Goal: Task Accomplishment & Management: Use online tool/utility

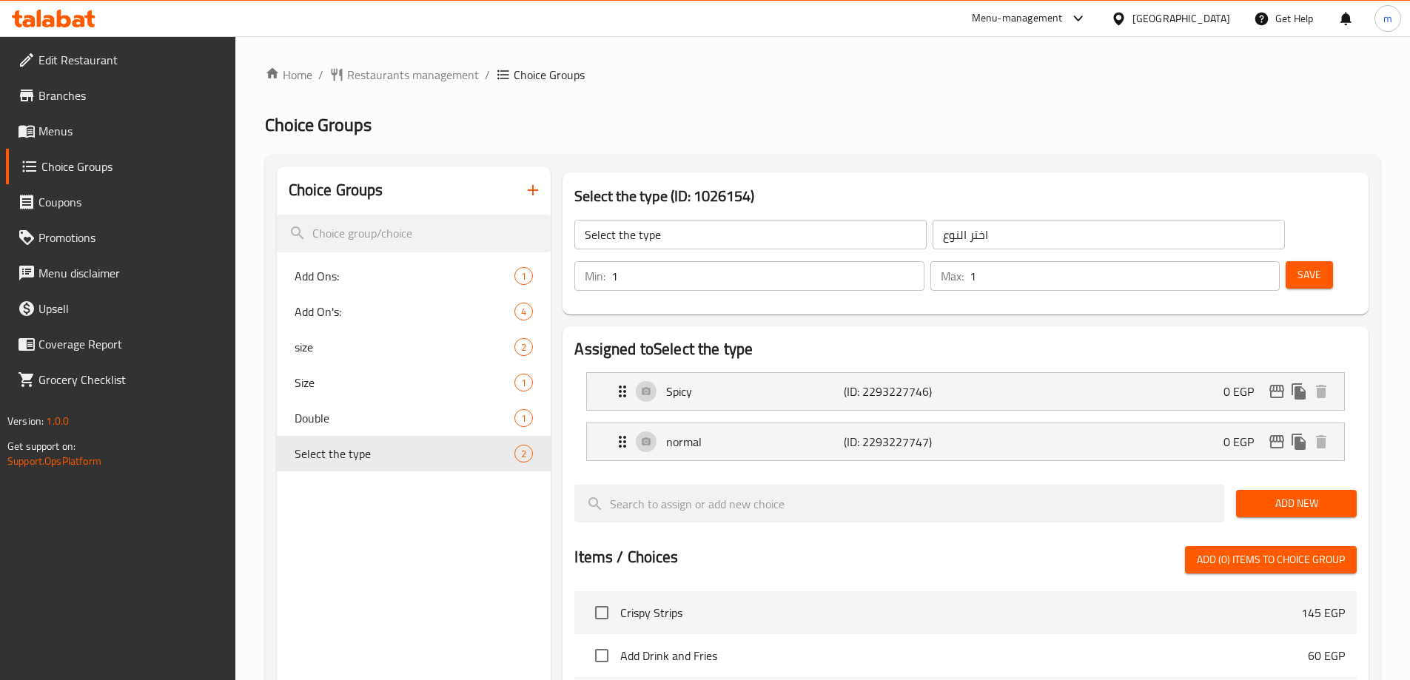
click at [95, 138] on span "Menus" at bounding box center [130, 131] width 185 height 18
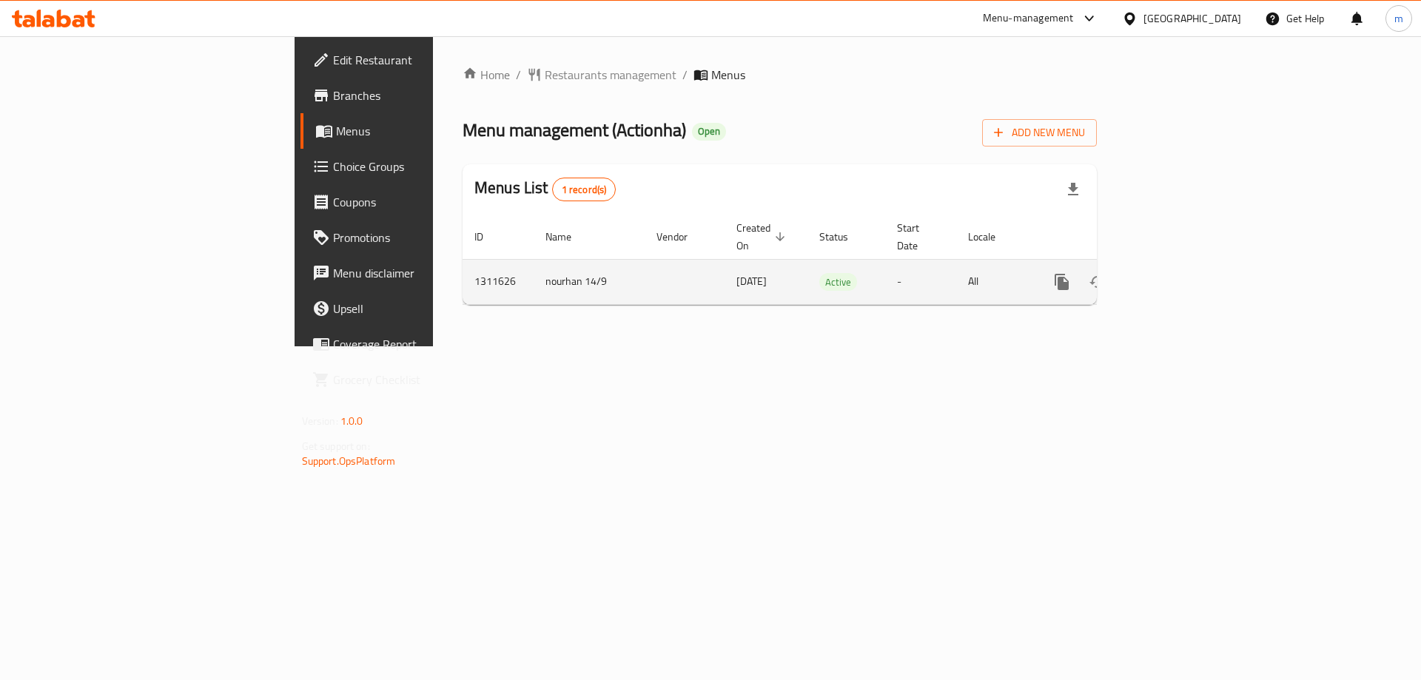
click at [1178, 273] on icon "enhanced table" at bounding box center [1169, 282] width 18 height 18
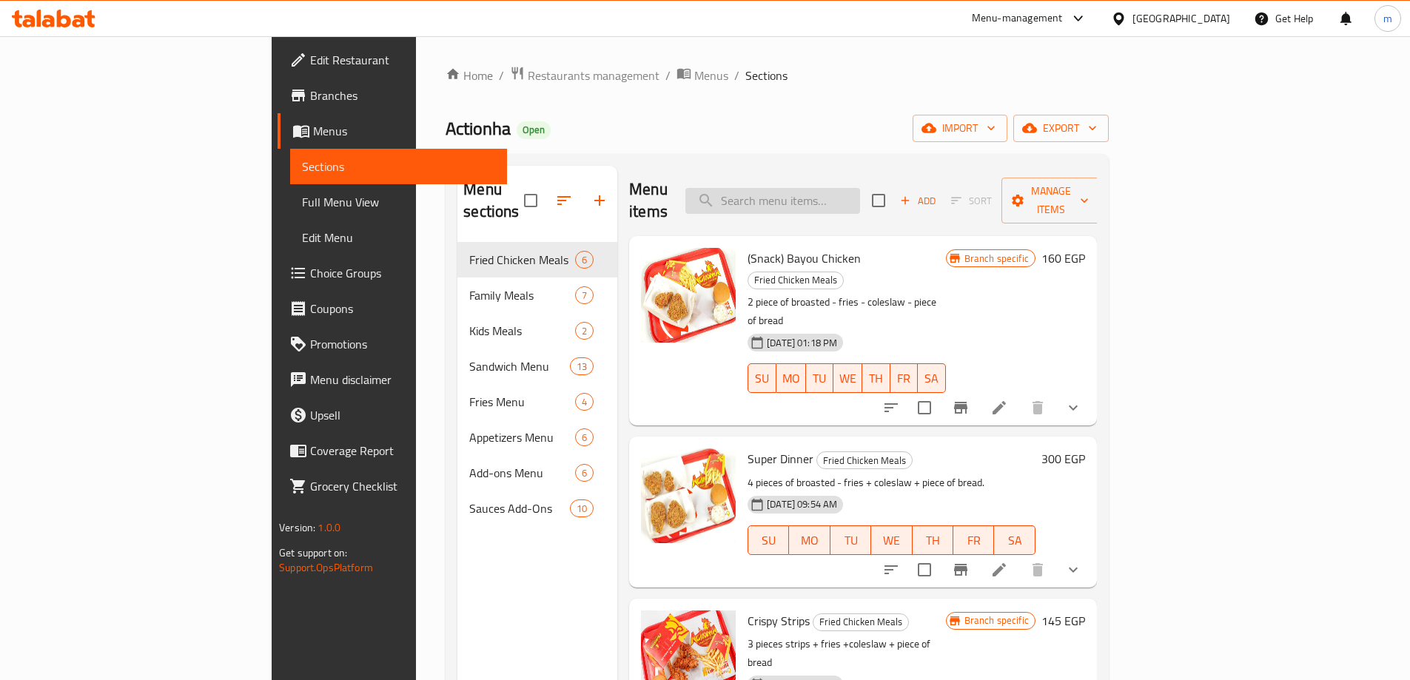
click at [814, 188] on input "search" at bounding box center [772, 201] width 175 height 26
paste input "كلاسيك بيف"
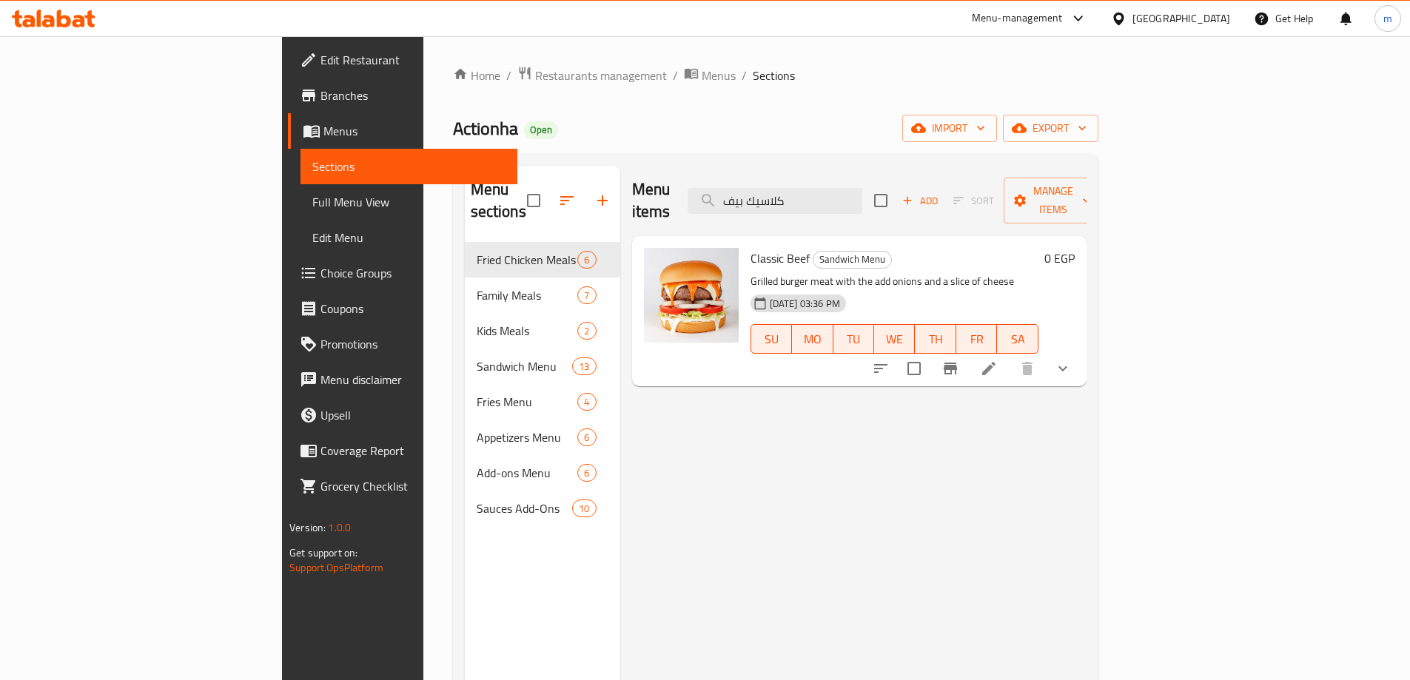
type input "كلاسيك بيف"
click at [1010, 355] on li at bounding box center [988, 368] width 41 height 27
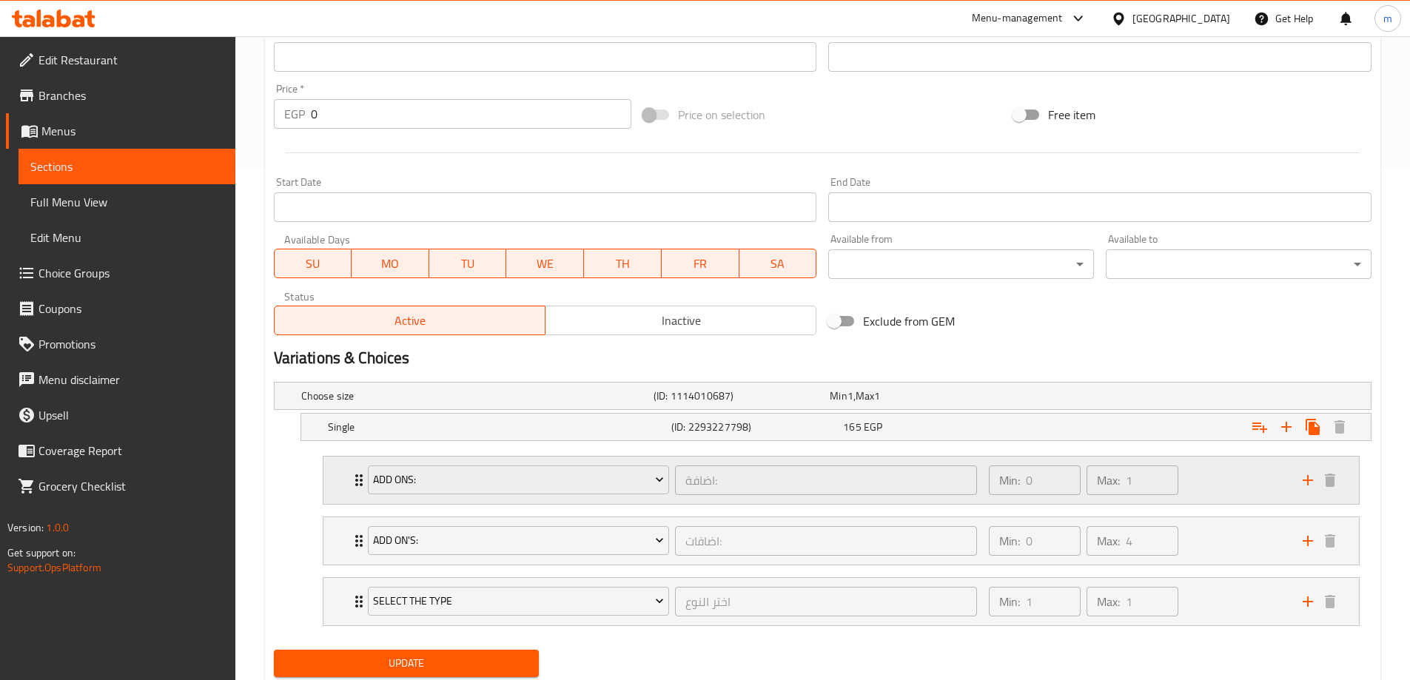
scroll to position [560, 0]
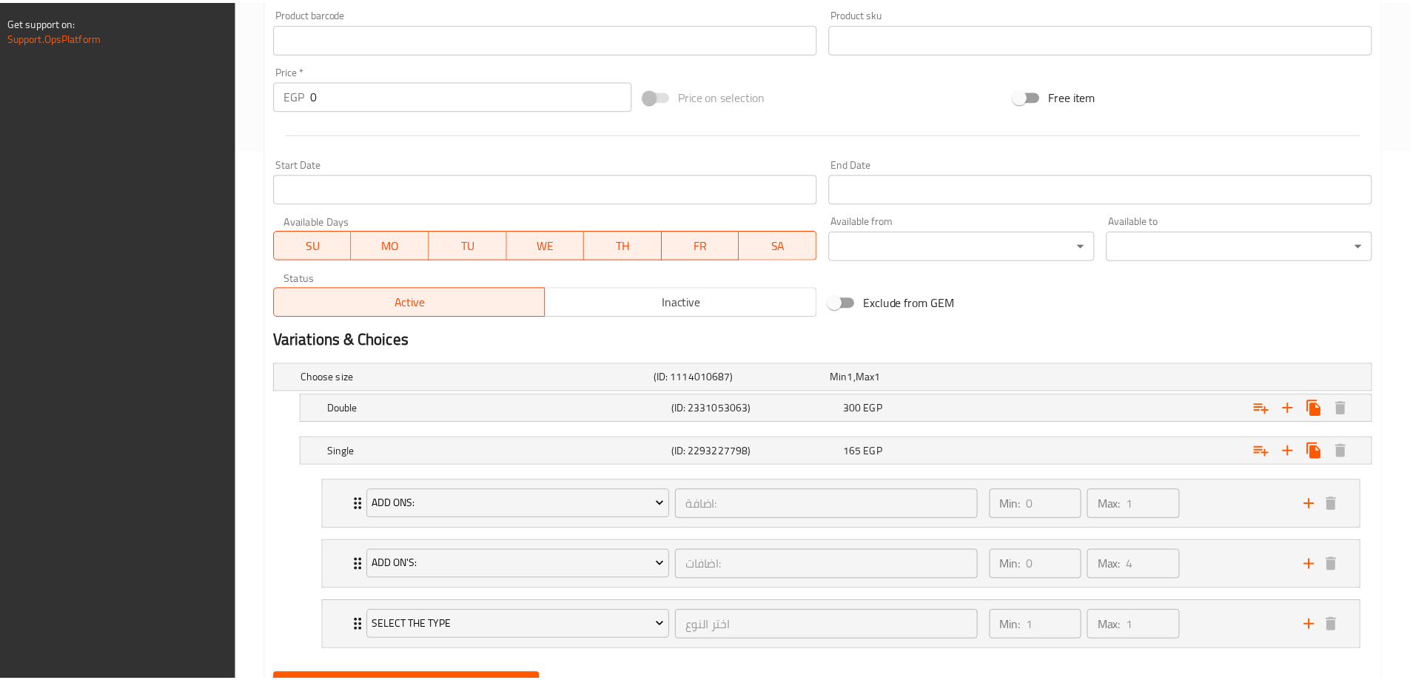
scroll to position [602, 0]
